Goal: Information Seeking & Learning: Check status

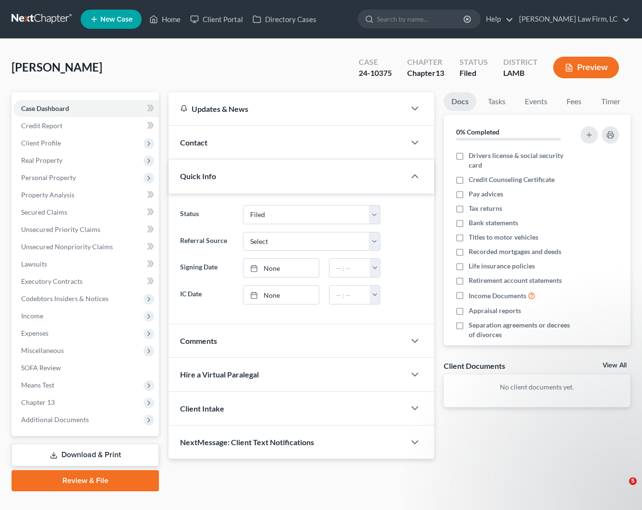
select select "2"
click at [175, 18] on link "Home" at bounding box center [164, 19] width 41 height 17
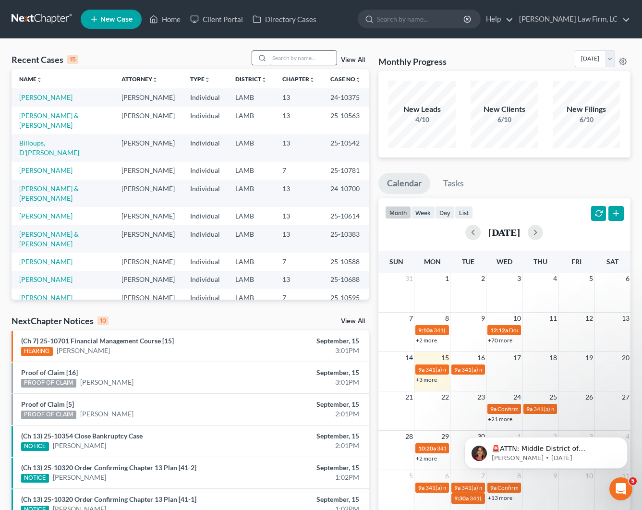
click at [295, 58] on input "search" at bounding box center [302, 58] width 67 height 14
type input "M"
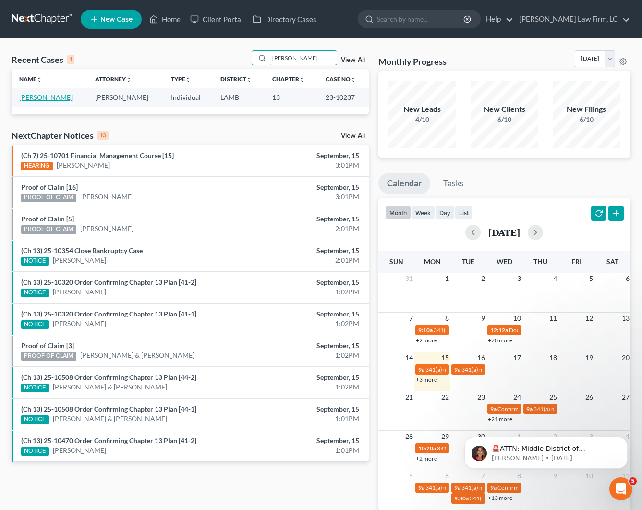
type input "[PERSON_NAME]"
click at [31, 94] on link "[PERSON_NAME]" at bounding box center [45, 97] width 53 height 8
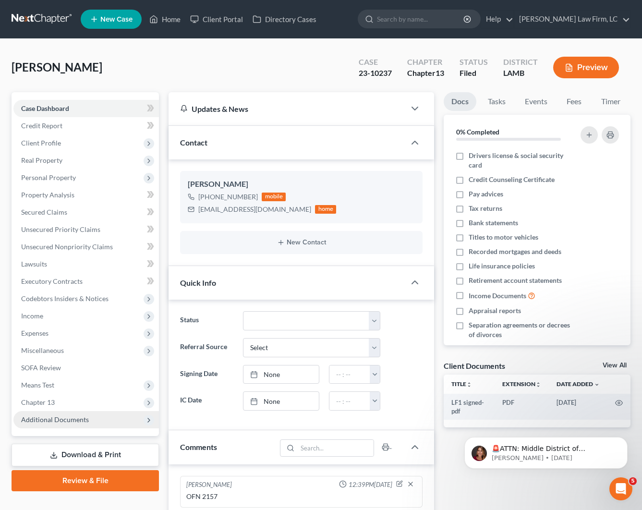
click at [46, 415] on span "Additional Documents" at bounding box center [55, 419] width 68 height 8
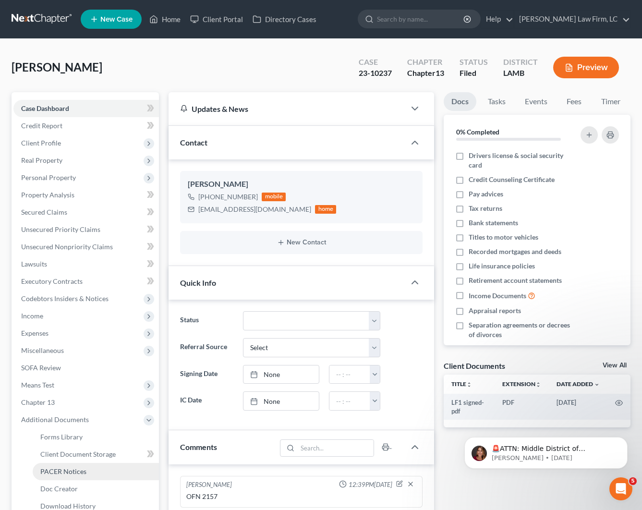
click at [56, 471] on span "PACER Notices" at bounding box center [63, 471] width 46 height 8
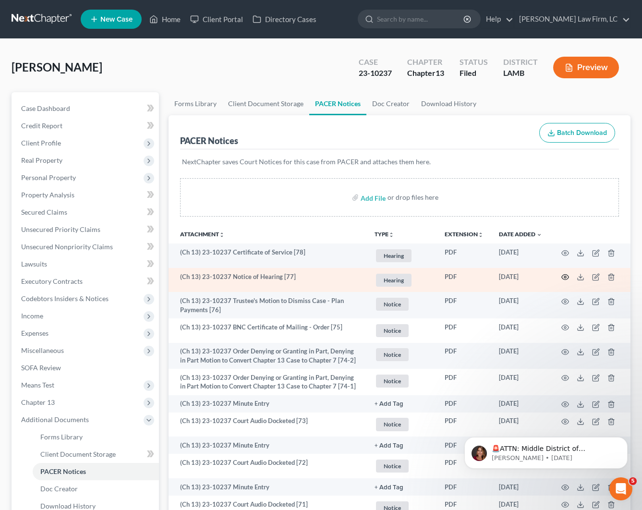
click at [564, 276] on circle "button" at bounding box center [565, 277] width 2 height 2
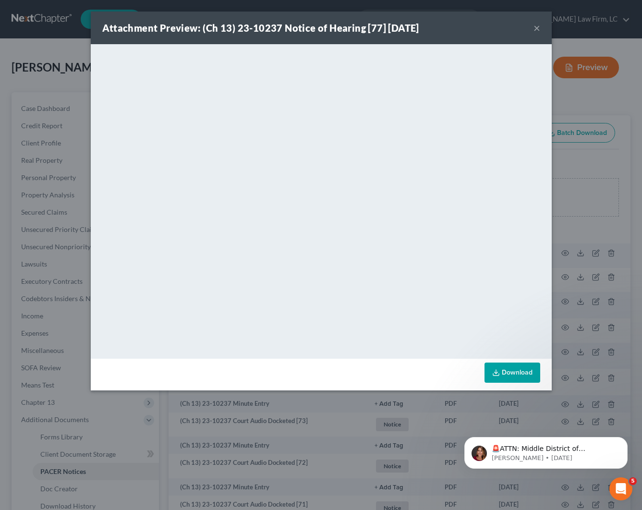
drag, startPoint x: 535, startPoint y: 21, endPoint x: 538, endPoint y: 30, distance: 9.1
click at [536, 23] on button "×" at bounding box center [536, 28] width 7 height 12
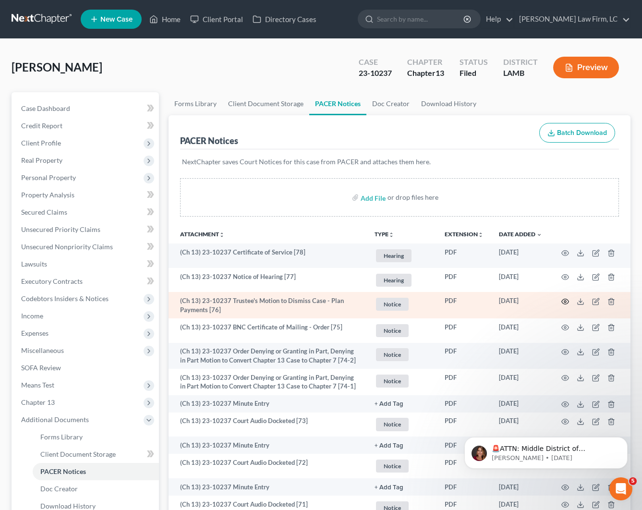
click at [564, 303] on icon "button" at bounding box center [565, 301] width 8 height 8
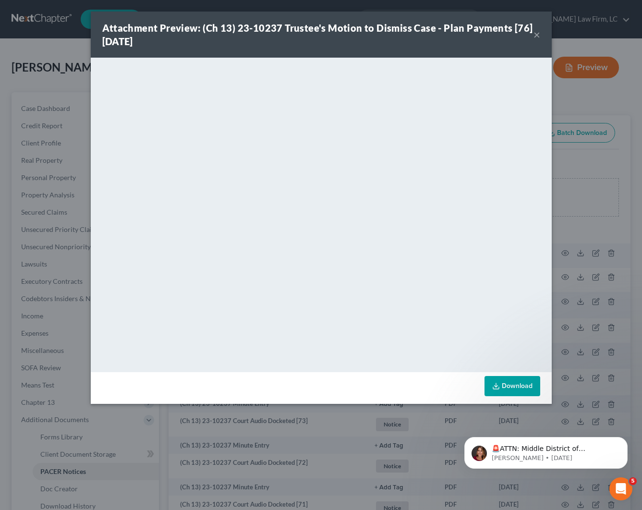
click at [539, 36] on button "×" at bounding box center [536, 35] width 7 height 12
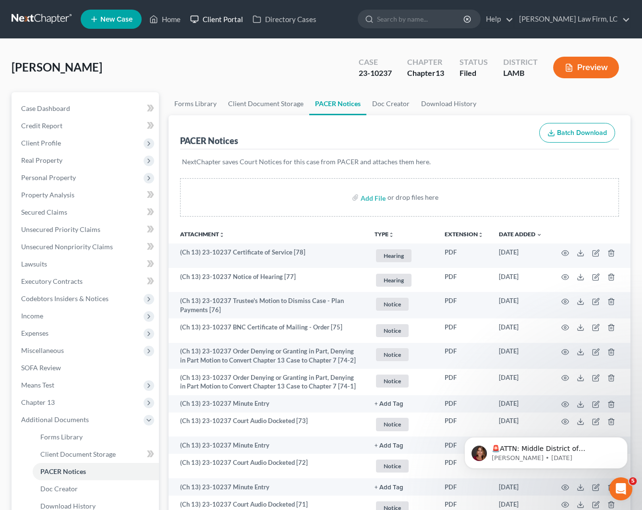
click at [189, 22] on link "Client Portal" at bounding box center [216, 19] width 62 height 17
click at [173, 21] on link "Home" at bounding box center [164, 19] width 41 height 17
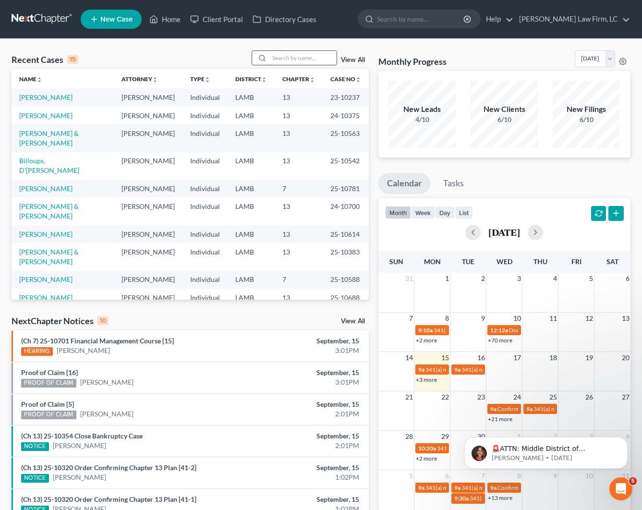
click at [271, 55] on input "search" at bounding box center [302, 58] width 67 height 14
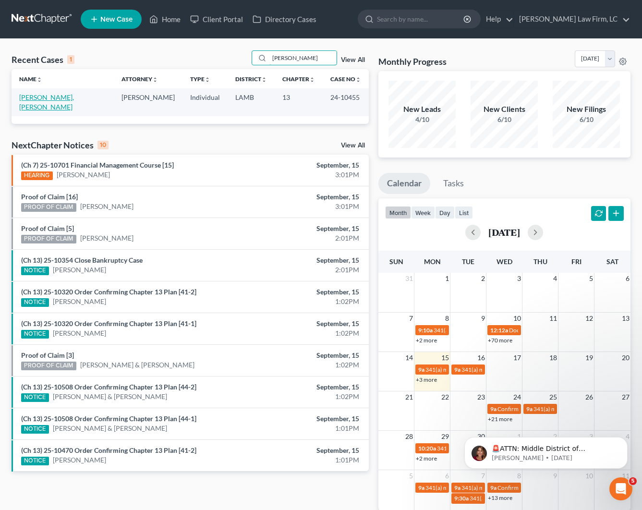
type input "[PERSON_NAME]"
click at [47, 97] on link "[PERSON_NAME], [PERSON_NAME]" at bounding box center [46, 102] width 55 height 18
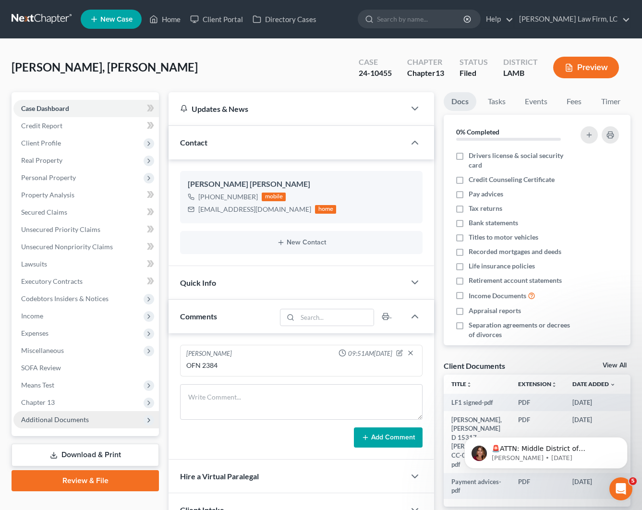
click at [64, 418] on span "Additional Documents" at bounding box center [55, 419] width 68 height 8
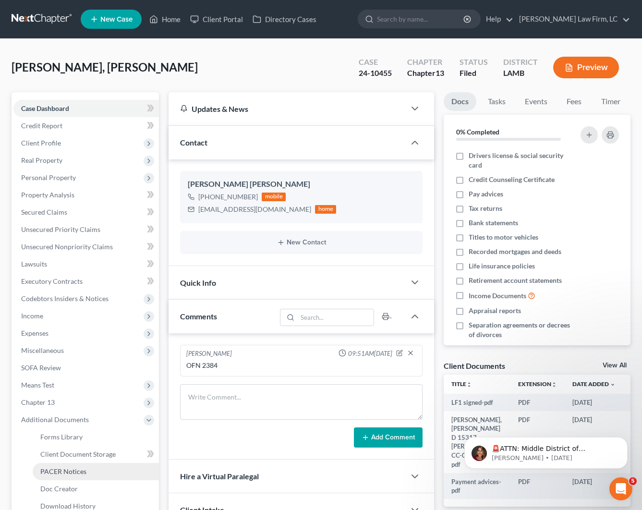
click at [62, 477] on link "PACER Notices" at bounding box center [96, 471] width 126 height 17
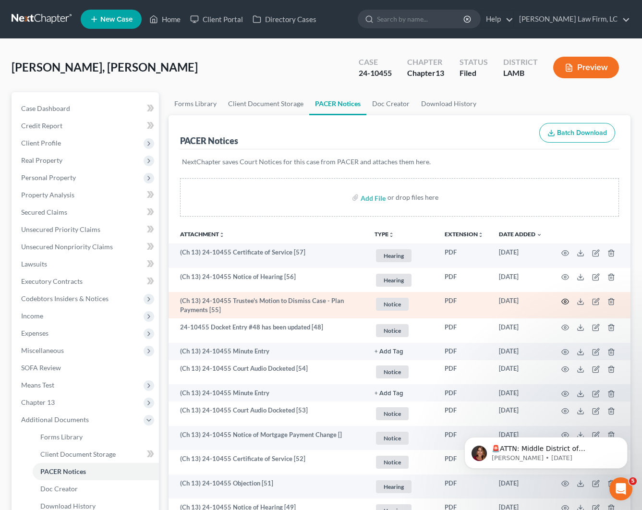
click at [563, 300] on icon "button" at bounding box center [565, 301] width 8 height 8
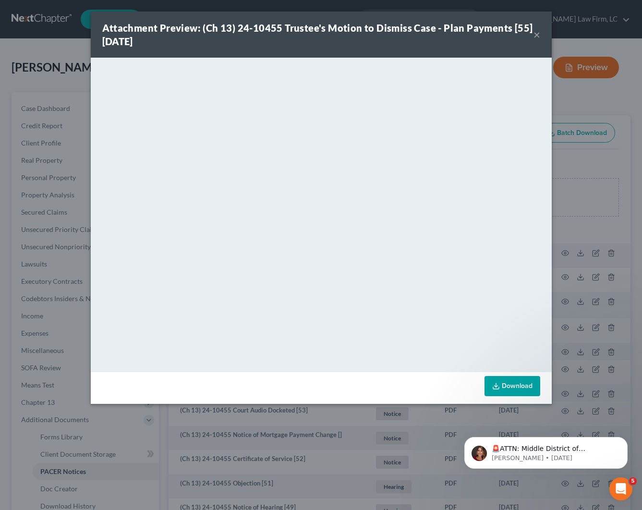
click at [535, 36] on button "×" at bounding box center [536, 35] width 7 height 12
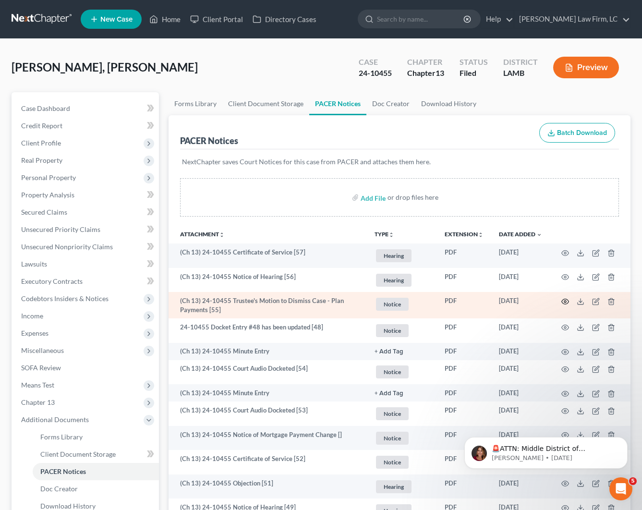
click at [565, 301] on icon "button" at bounding box center [565, 301] width 8 height 8
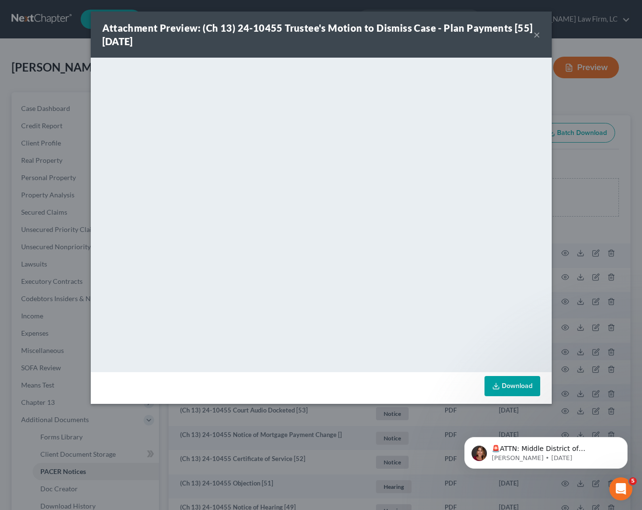
click at [538, 40] on button "×" at bounding box center [536, 35] width 7 height 12
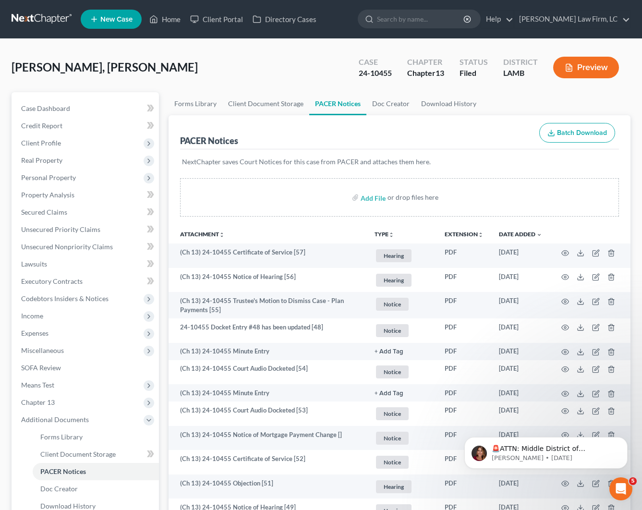
drag, startPoint x: 141, startPoint y: 46, endPoint x: 150, endPoint y: 44, distance: 9.4
click at [173, 26] on link "Home" at bounding box center [164, 19] width 41 height 17
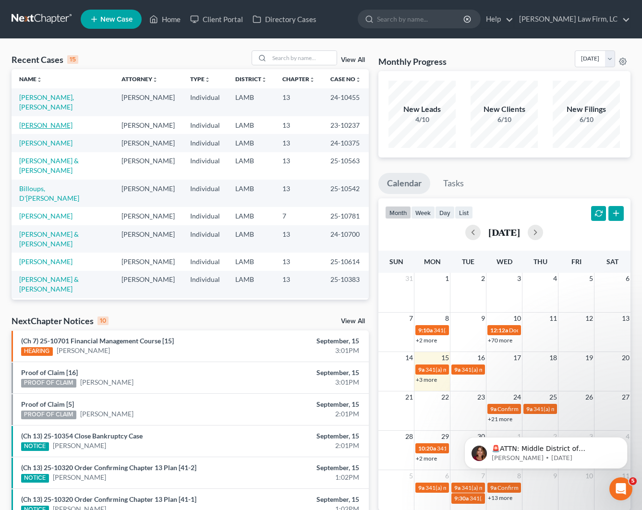
click at [50, 127] on link "[PERSON_NAME]" at bounding box center [45, 125] width 53 height 8
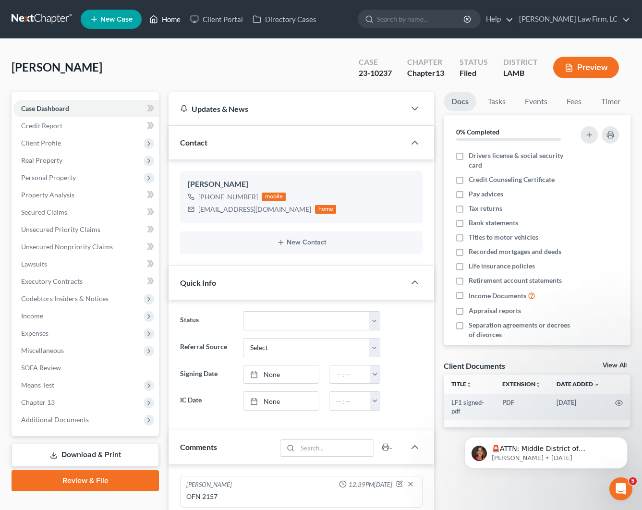
click at [168, 22] on link "Home" at bounding box center [164, 19] width 41 height 17
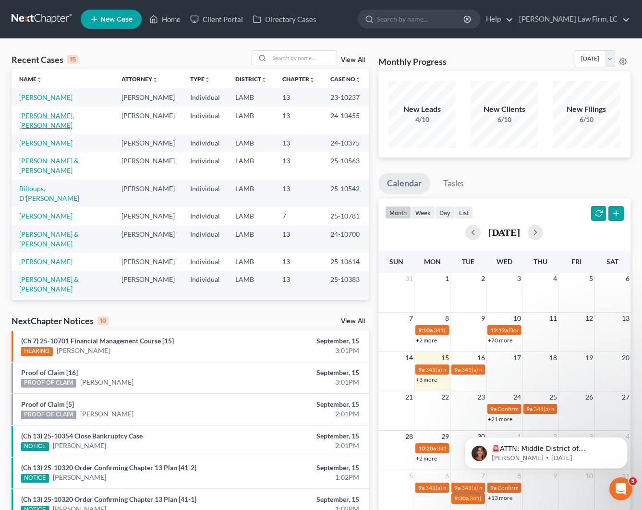
click at [53, 123] on link "[PERSON_NAME], [PERSON_NAME]" at bounding box center [46, 120] width 55 height 18
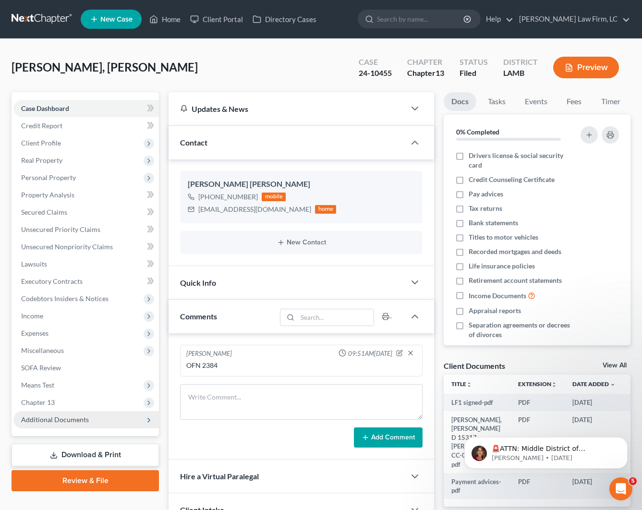
click at [66, 418] on span "Additional Documents" at bounding box center [55, 419] width 68 height 8
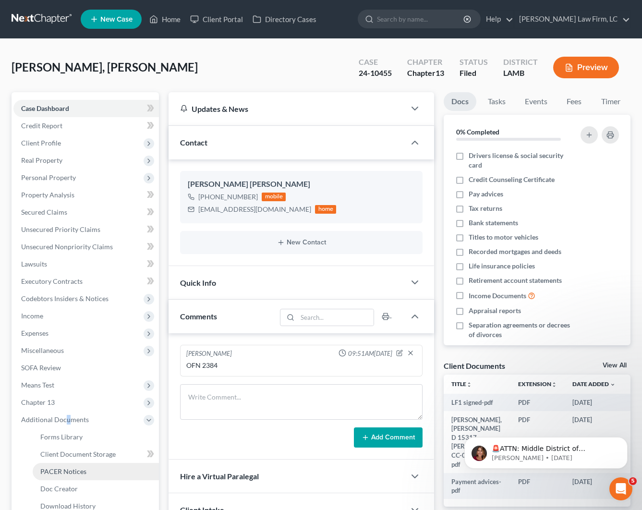
click at [76, 475] on span "PACER Notices" at bounding box center [63, 471] width 46 height 8
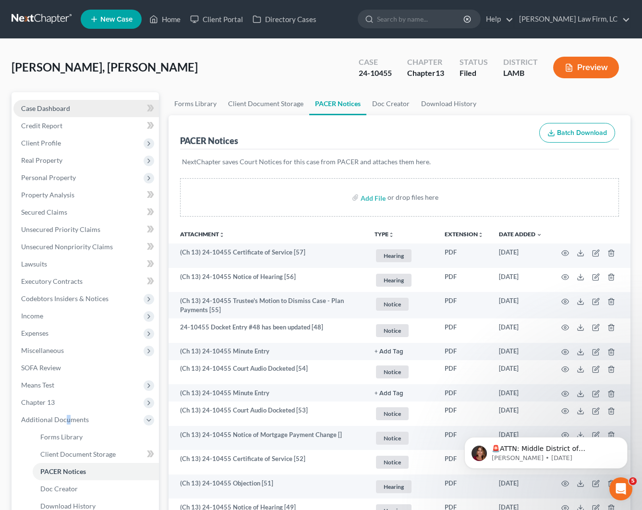
click at [60, 109] on span "Case Dashboard" at bounding box center [45, 108] width 49 height 8
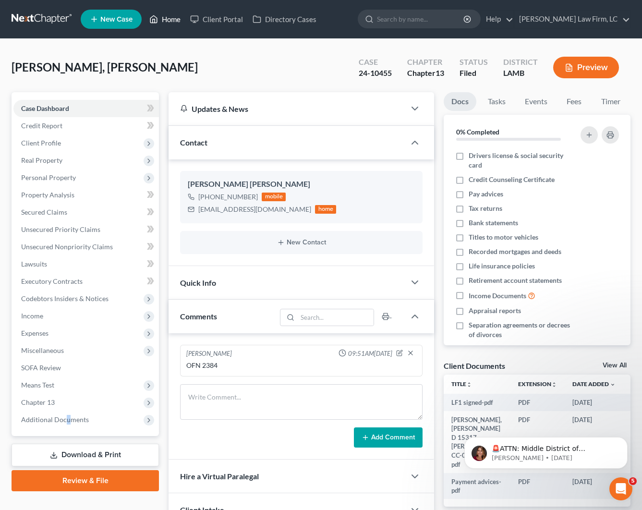
click at [161, 21] on link "Home" at bounding box center [164, 19] width 41 height 17
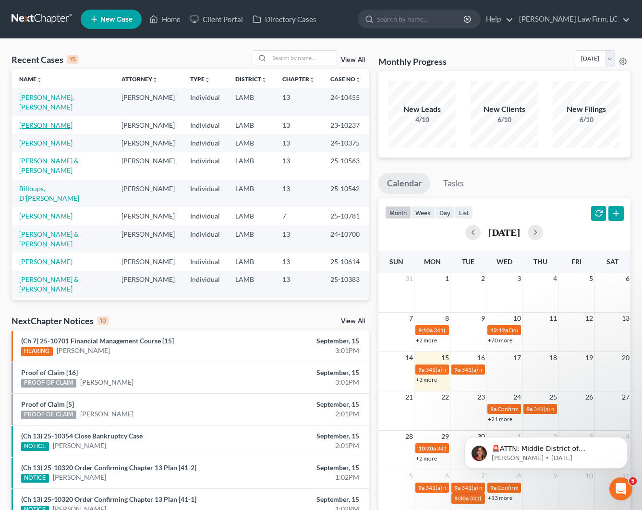
click at [44, 126] on link "[PERSON_NAME]" at bounding box center [45, 125] width 53 height 8
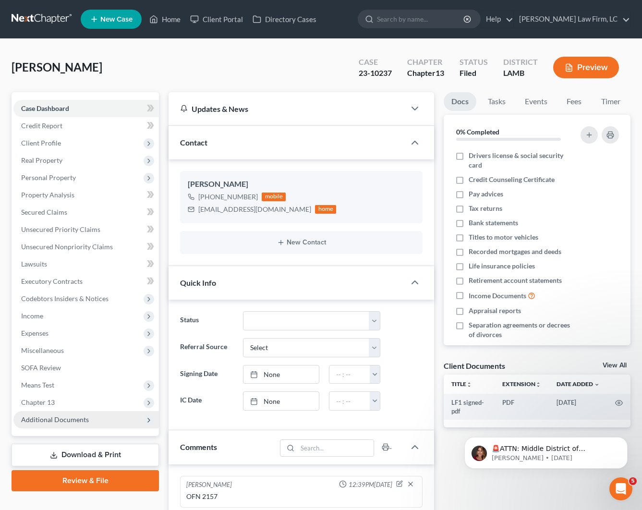
click at [65, 417] on span "Additional Documents" at bounding box center [55, 419] width 68 height 8
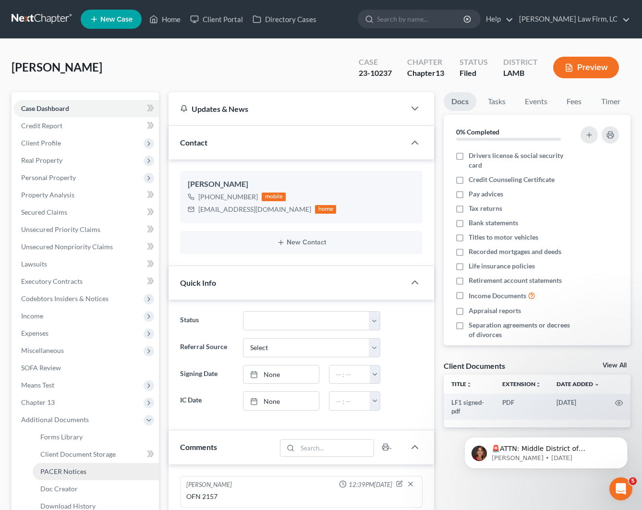
click at [81, 473] on span "PACER Notices" at bounding box center [63, 471] width 46 height 8
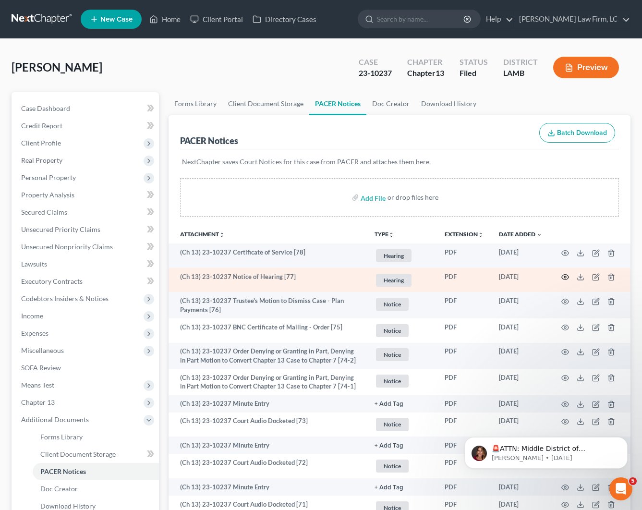
click at [562, 275] on icon "button" at bounding box center [564, 276] width 7 height 5
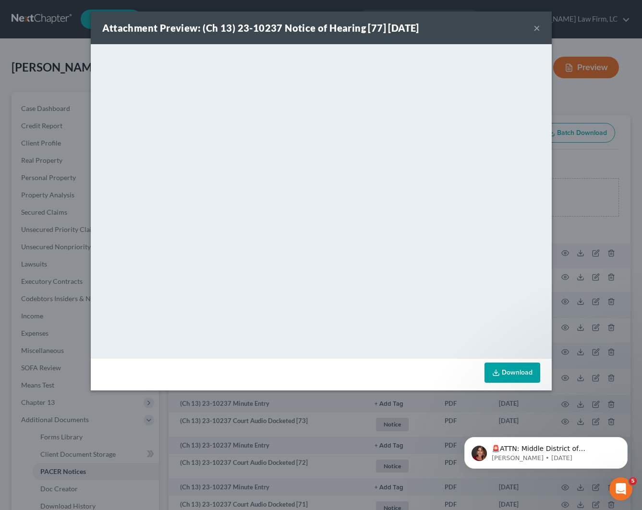
click at [532, 26] on div "Attachment Preview: (Ch 13) 23-10237 Notice of Hearing [77] [DATE] ×" at bounding box center [321, 28] width 461 height 33
click at [535, 27] on button "×" at bounding box center [536, 28] width 7 height 12
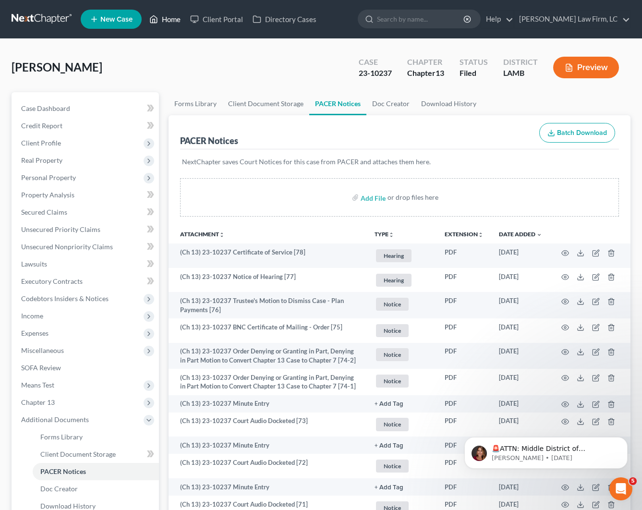
click at [157, 25] on link "Home" at bounding box center [164, 19] width 41 height 17
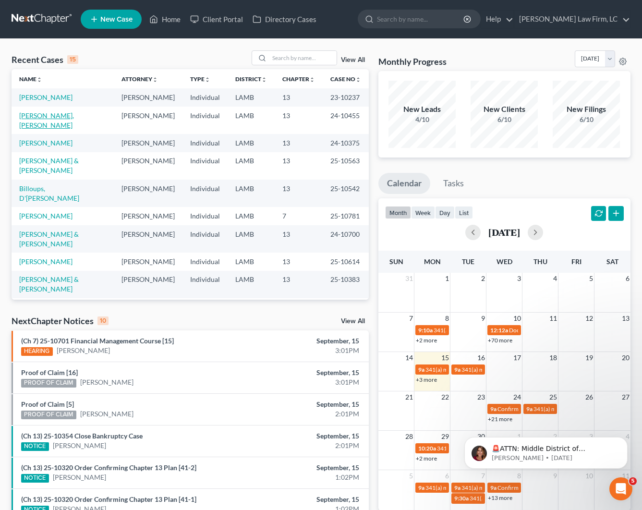
click at [73, 124] on link "[PERSON_NAME], [PERSON_NAME]" at bounding box center [46, 120] width 55 height 18
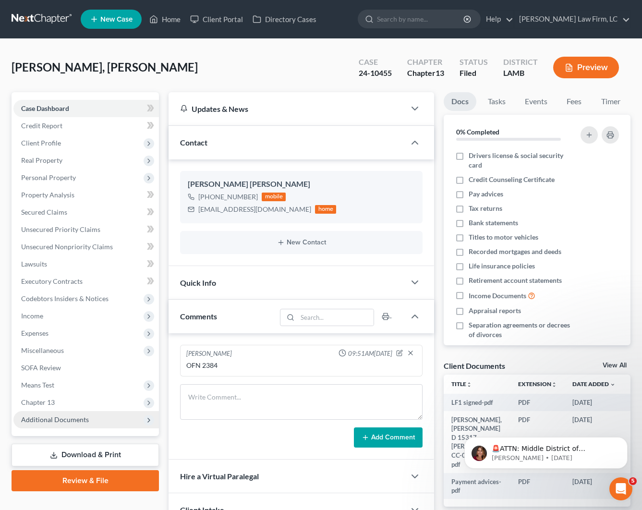
click at [104, 426] on span "Additional Documents" at bounding box center [85, 419] width 145 height 17
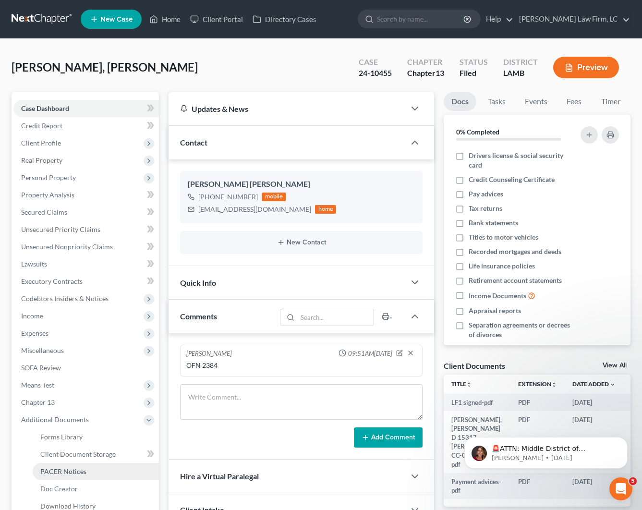
click at [80, 468] on span "PACER Notices" at bounding box center [63, 471] width 46 height 8
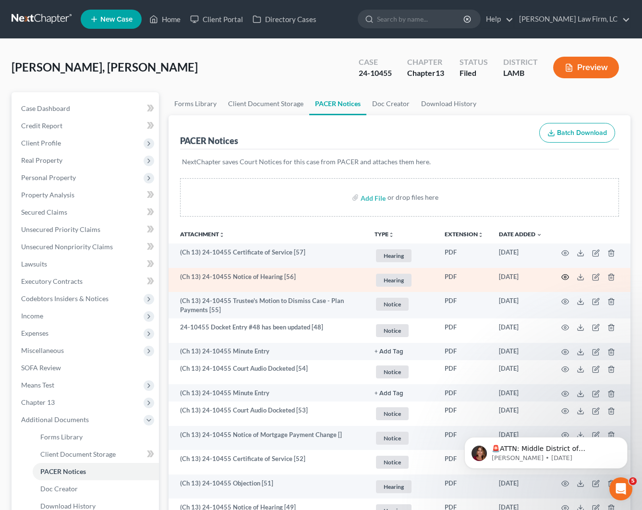
click at [561, 279] on icon "button" at bounding box center [565, 277] width 8 height 8
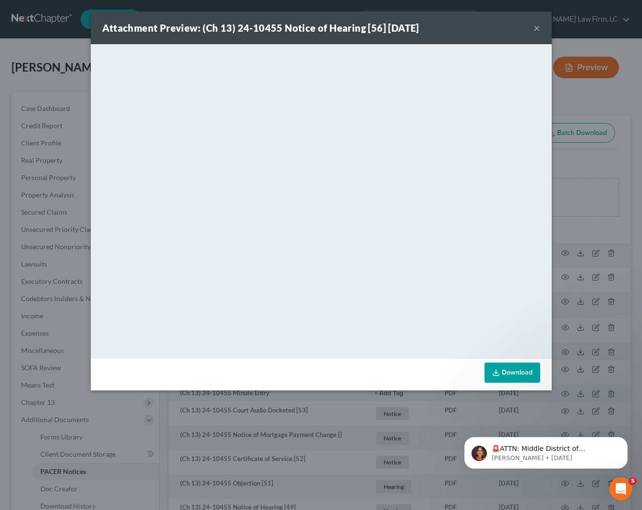
click at [537, 29] on button "×" at bounding box center [536, 28] width 7 height 12
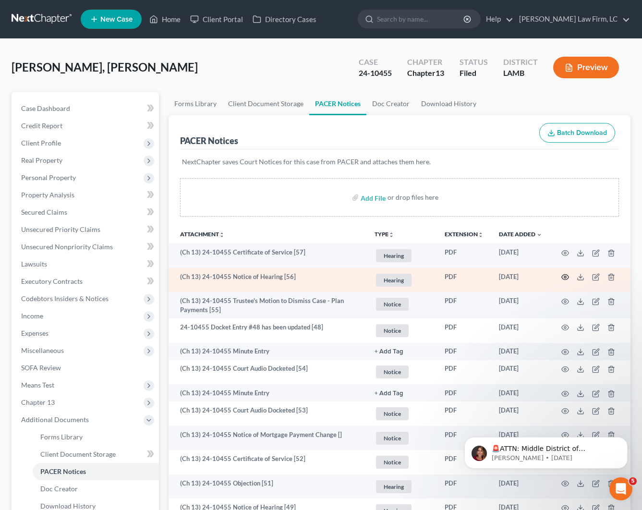
click at [563, 276] on icon "button" at bounding box center [565, 277] width 8 height 8
